Goal: Task Accomplishment & Management: Manage account settings

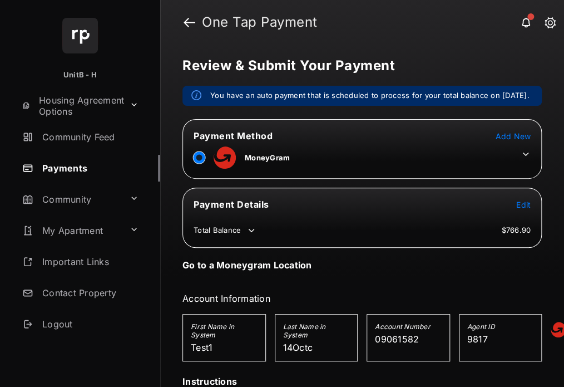
click at [521, 159] on icon at bounding box center [526, 154] width 10 height 10
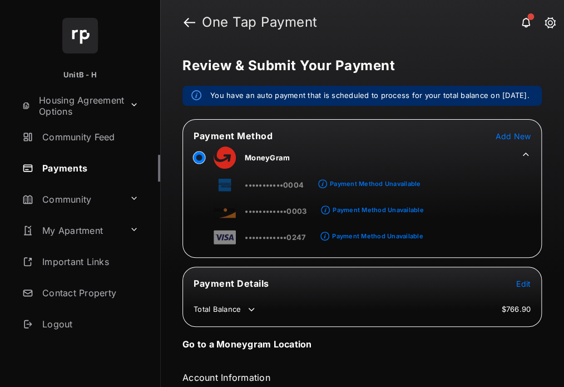
click at [503, 141] on span "Add New" at bounding box center [513, 135] width 36 height 9
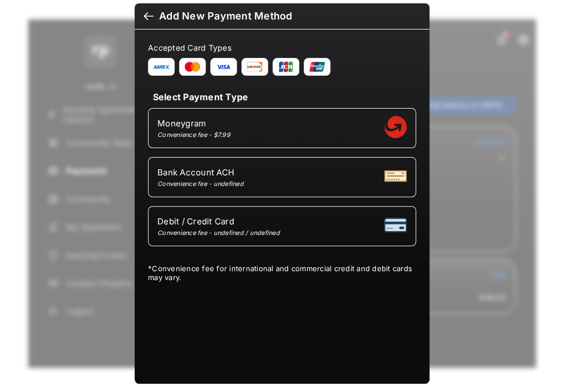
click at [335, 226] on div "Debit / Credit Card Convenience fee - undefined / undefined" at bounding box center [281, 225] width 249 height 21
select select "**"
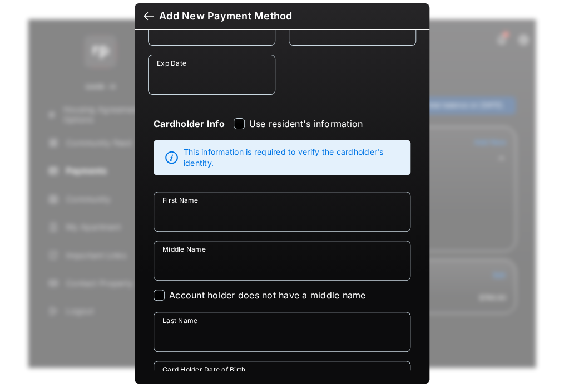
scroll to position [171, 0]
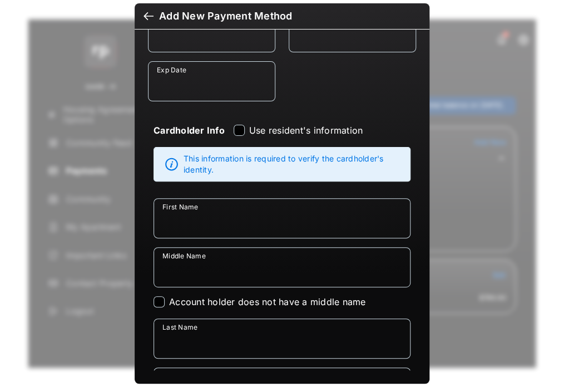
click at [143, 17] on div at bounding box center [148, 17] width 10 height 12
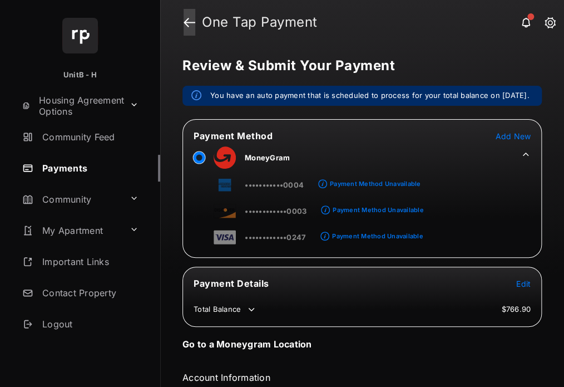
click at [187, 21] on link at bounding box center [190, 22] width 12 height 27
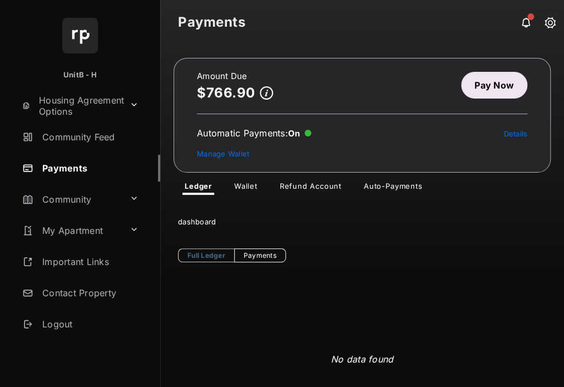
click at [390, 189] on link "Auto-Payments" at bounding box center [393, 187] width 76 height 13
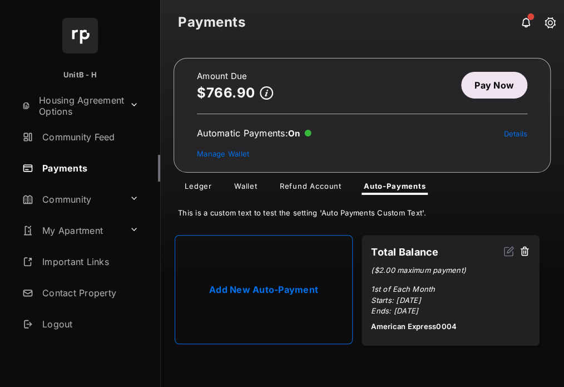
click at [272, 277] on link "Add New Auto-Payment" at bounding box center [264, 289] width 178 height 109
select select "**********"
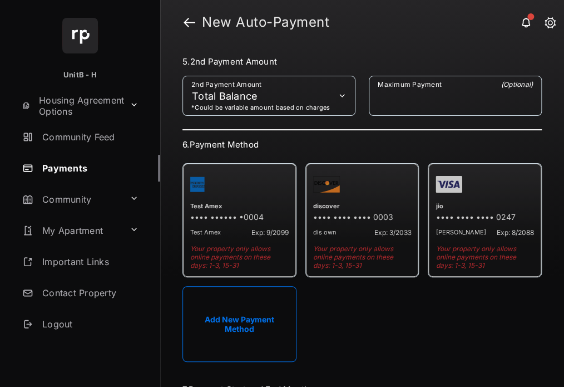
scroll to position [369, 0]
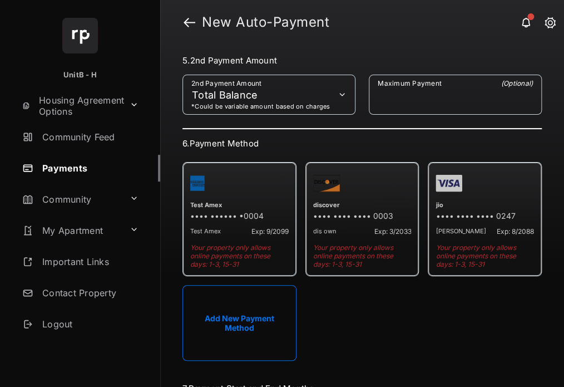
click at [244, 316] on button "Add New Payment Method" at bounding box center [239, 323] width 114 height 76
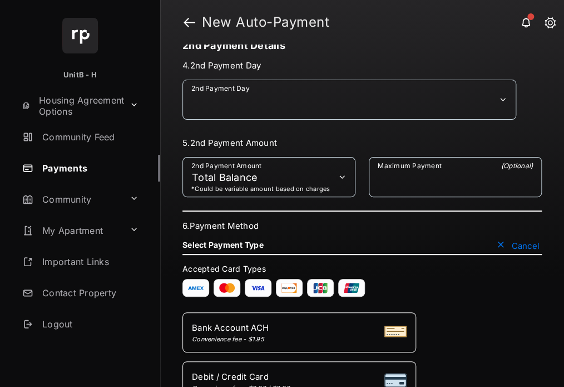
scroll to position [285, 0]
